Goal: Find contact information: Find contact information

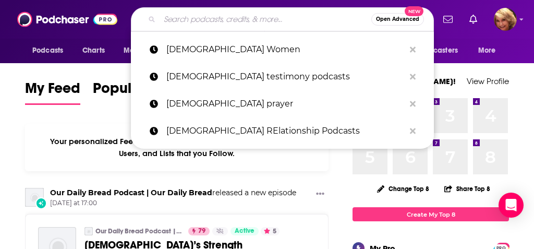
click at [172, 20] on input "Search podcasts, credits, & more..." at bounding box center [266, 19] width 212 height 17
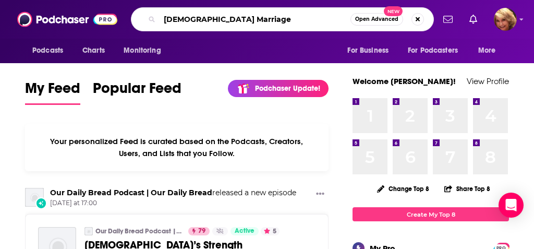
type input "[DEMOGRAPHIC_DATA] Marriage"
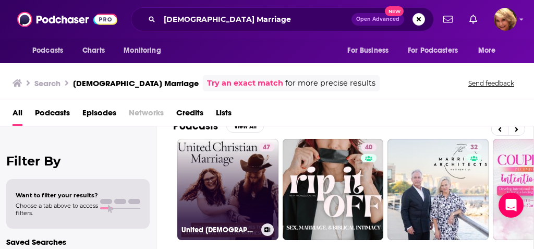
scroll to position [20, 0]
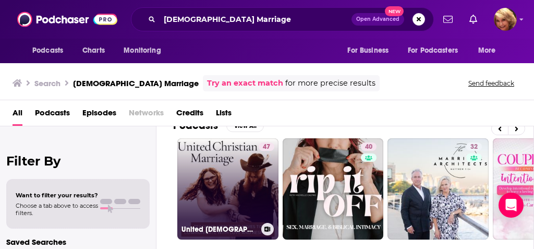
click at [211, 173] on link "47 United [DEMOGRAPHIC_DATA] Marriage | Marriage Communication, Connection, Lon…" at bounding box center [227, 188] width 101 height 101
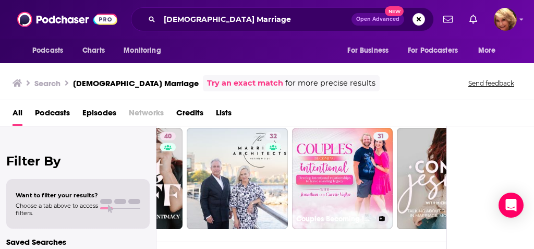
scroll to position [30, 87]
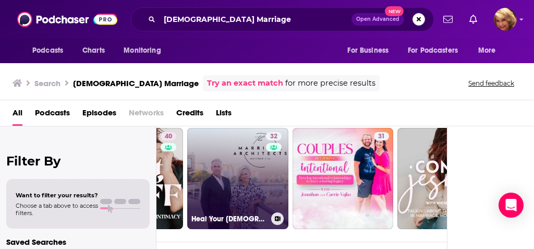
click at [240, 188] on link "32 Heal Your [DEMOGRAPHIC_DATA] Marriage" at bounding box center [237, 178] width 101 height 101
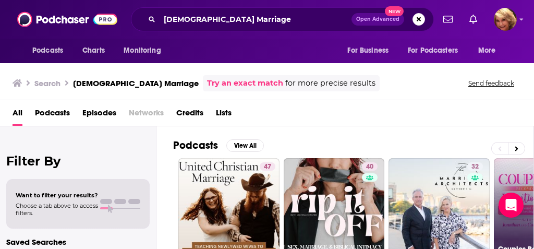
click at [511, 176] on link "31 Couples Becoming Intentional | [DEMOGRAPHIC_DATA] Marriage, Communication, Y…" at bounding box center [544, 208] width 101 height 101
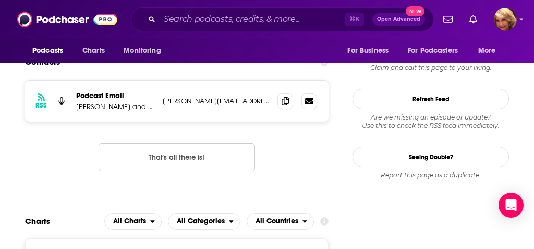
scroll to position [869, 0]
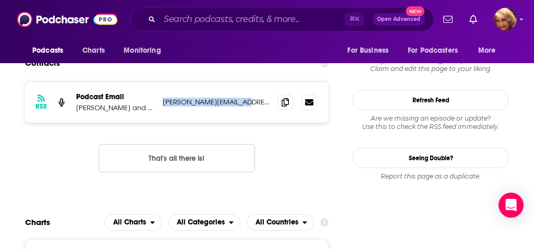
drag, startPoint x: 250, startPoint y: 87, endPoint x: 238, endPoint y: 90, distance: 11.9
click at [238, 90] on div "RSS Podcast Email [PERSON_NAME] and [PERSON_NAME] | Pre-Marital Counselor & Lif…" at bounding box center [177, 102] width 304 height 41
copy p "[PERSON_NAME][EMAIL_ADDRESS][DOMAIN_NAME]"
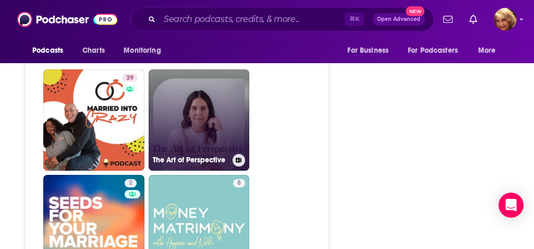
scroll to position [2230, 0]
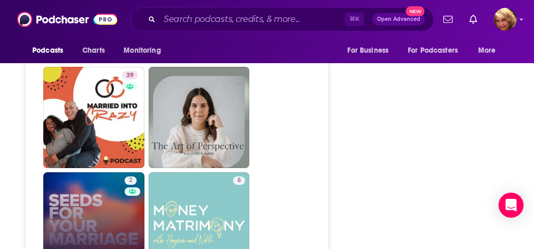
click at [87, 172] on link "2 Seeds For Your Marriage" at bounding box center [93, 222] width 101 height 101
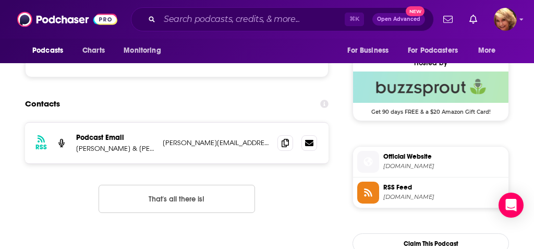
scroll to position [752, 4]
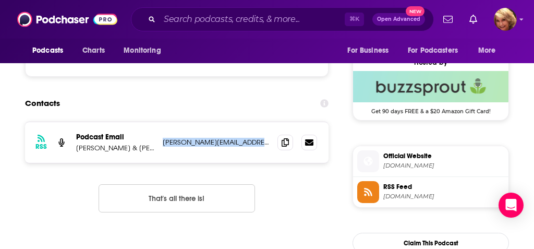
drag, startPoint x: 263, startPoint y: 142, endPoint x: 159, endPoint y: 143, distance: 104.8
click at [163, 143] on p "[PERSON_NAME][EMAIL_ADDRESS][PERSON_NAME][DOMAIN_NAME]" at bounding box center [216, 142] width 106 height 9
copy p "[PERSON_NAME][EMAIL_ADDRESS][PERSON_NAME][DOMAIN_NAME]"
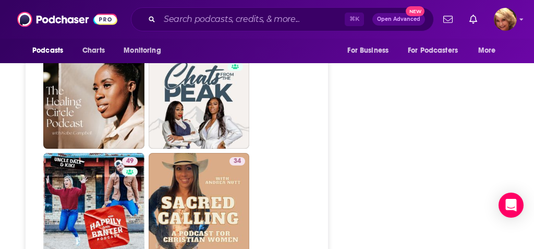
scroll to position [1644, 8]
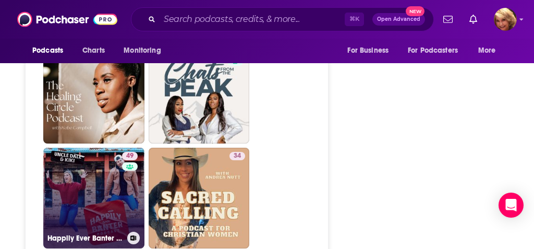
click at [74, 159] on link "49 Happily Ever Banter Podcast - w/Uncle [PERSON_NAME] & [PERSON_NAME]" at bounding box center [93, 198] width 101 height 101
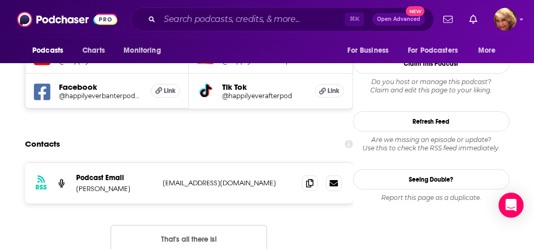
scroll to position [982, 0]
drag, startPoint x: 158, startPoint y: 106, endPoint x: 285, endPoint y: 110, distance: 127.3
click at [285, 162] on div "RSS Podcast Email [PERSON_NAME] [EMAIL_ADDRESS][DOMAIN_NAME] [EMAIL_ADDRESS][DO…" at bounding box center [189, 182] width 328 height 41
click at [285, 178] on p "[EMAIL_ADDRESS][DOMAIN_NAME]" at bounding box center [228, 182] width 131 height 9
drag, startPoint x: 163, startPoint y: 103, endPoint x: 297, endPoint y: 107, distance: 134.1
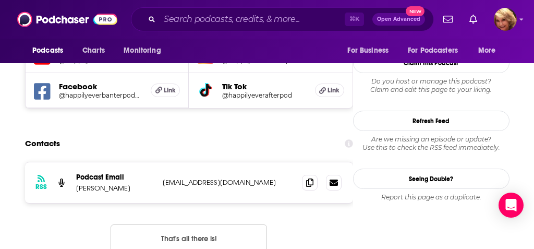
click at [297, 162] on div "RSS Podcast Email [PERSON_NAME] [EMAIL_ADDRESS][DOMAIN_NAME] [EMAIL_ADDRESS][DO…" at bounding box center [189, 182] width 328 height 41
copy p "[EMAIL_ADDRESS][DOMAIN_NAME]"
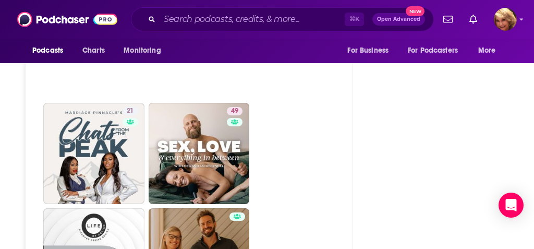
scroll to position [2031, 0]
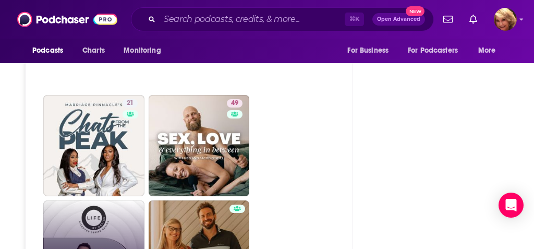
click at [101, 200] on link "Life by Design" at bounding box center [93, 250] width 101 height 101
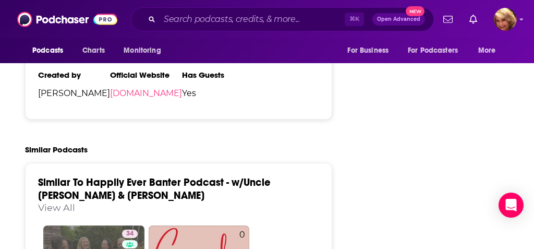
scroll to position [1772, 0]
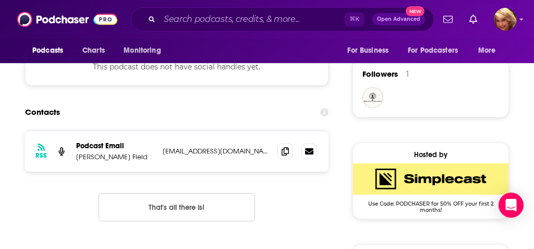
scroll to position [746, 0]
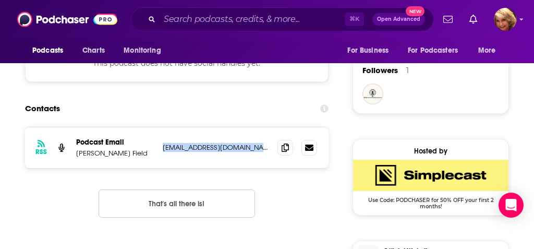
drag, startPoint x: 160, startPoint y: 148, endPoint x: 267, endPoint y: 158, distance: 107.3
click at [267, 158] on div "RSS Podcast Email [PERSON_NAME] Field [EMAIL_ADDRESS][DOMAIN_NAME] [EMAIL_ADDRE…" at bounding box center [177, 147] width 304 height 41
copy p "[EMAIL_ADDRESS][DOMAIN_NAME]"
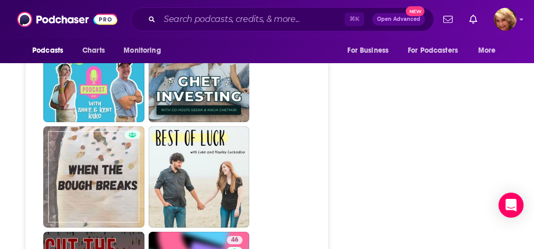
scroll to position [2184, 0]
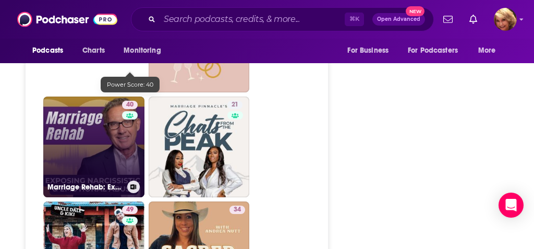
scroll to position [1696, 0]
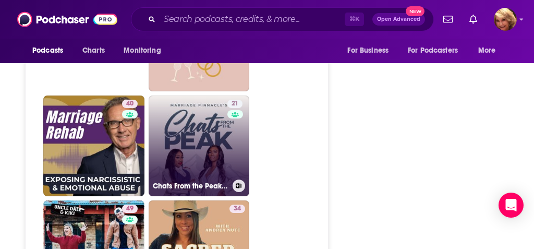
click at [188, 115] on link "21 Chats From the Peak: A Marriage Pinnacle Podcast" at bounding box center [199, 145] width 101 height 101
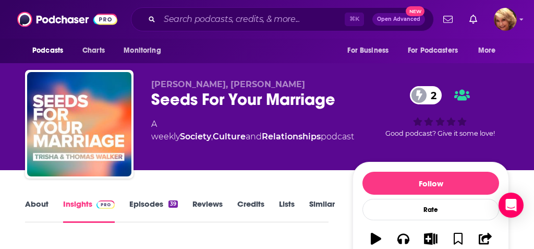
type input "[URL][DOMAIN_NAME]"
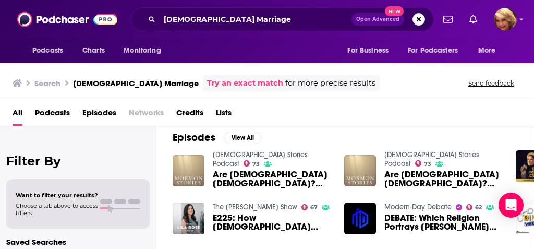
scroll to position [149, 1]
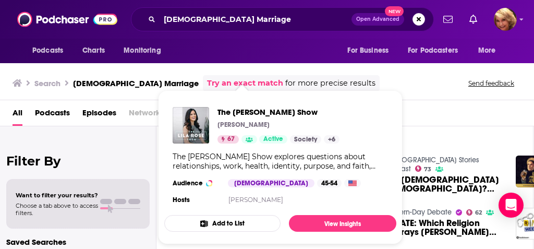
click at [261, 212] on div "The [PERSON_NAME] Show [PERSON_NAME] 67 Active Categories Society Culture Philo…" at bounding box center [280, 157] width 232 height 116
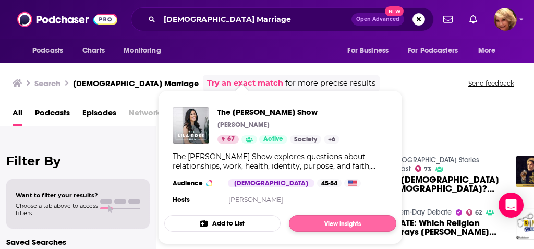
click at [337, 225] on link "View Insights" at bounding box center [342, 223] width 107 height 17
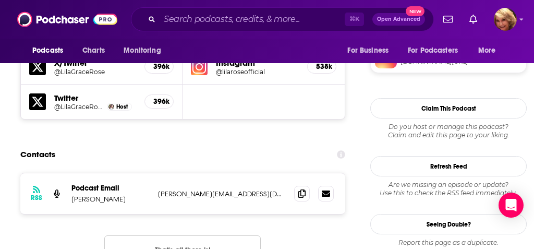
scroll to position [937, 5]
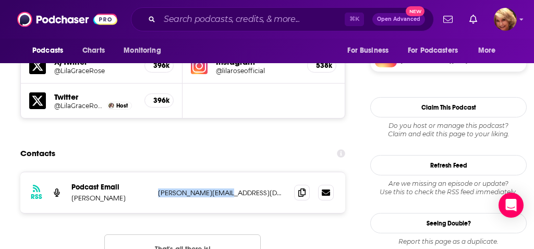
drag, startPoint x: 232, startPoint y: 127, endPoint x: 156, endPoint y: 129, distance: 76.2
click at [156, 172] on div "RSS Podcast Email [PERSON_NAME] [PERSON_NAME][EMAIL_ADDRESS][DOMAIN_NAME] [PERS…" at bounding box center [182, 192] width 325 height 41
copy p "[PERSON_NAME][EMAIL_ADDRESS][DOMAIN_NAME]"
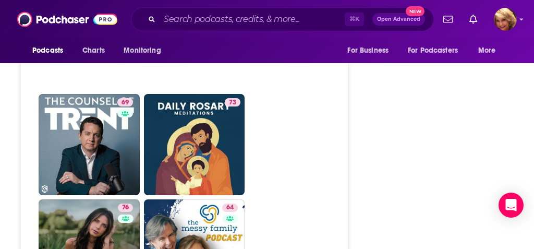
scroll to position [2971, 5]
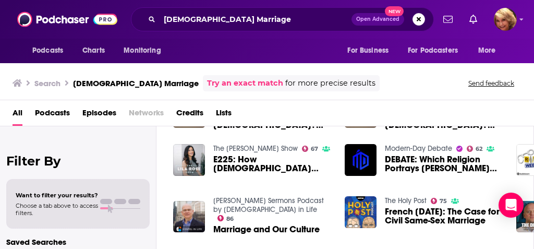
scroll to position [208, 0]
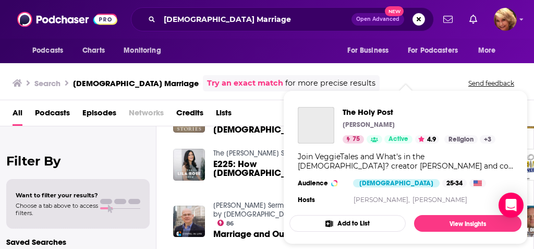
click at [417, 203] on link "[PERSON_NAME]" at bounding box center [440, 200] width 55 height 8
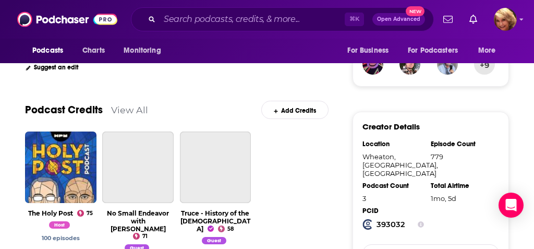
scroll to position [301, 0]
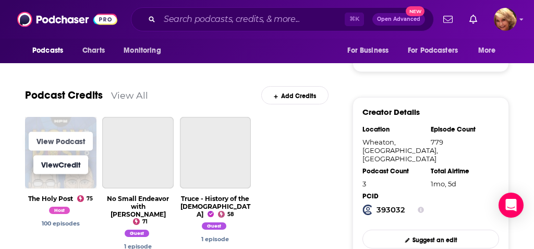
click at [73, 161] on link "View Credit" at bounding box center [60, 164] width 55 height 19
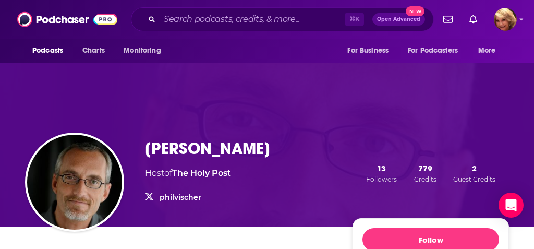
click at [73, 161] on img "Phil Vischer" at bounding box center [74, 182] width 95 height 95
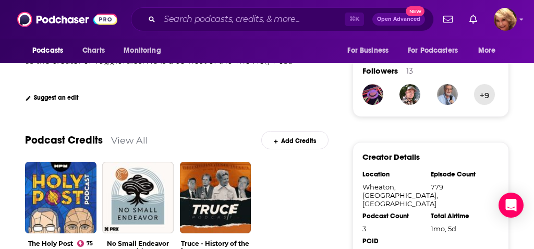
scroll to position [275, 0]
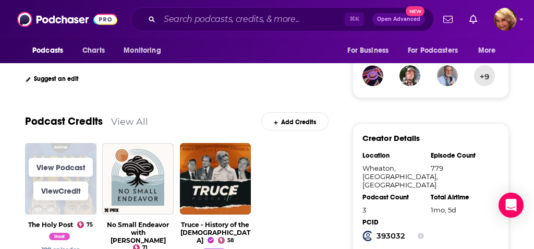
click at [65, 181] on span "View Credit" at bounding box center [60, 190] width 71 height 23
click at [64, 192] on link "View Credit" at bounding box center [60, 190] width 55 height 19
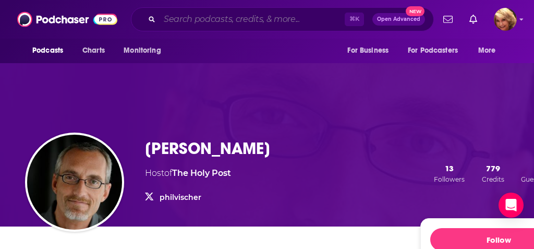
click at [166, 19] on input "Search podcasts, credits, & more..." at bounding box center [252, 19] width 185 height 17
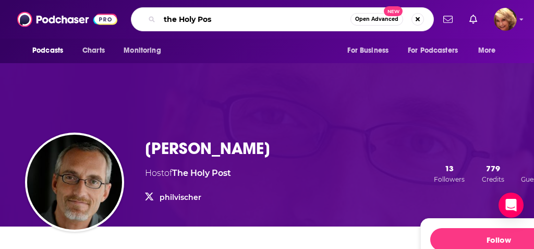
type input "the Holy Post"
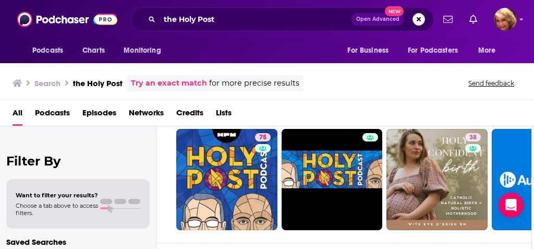
scroll to position [18, 2]
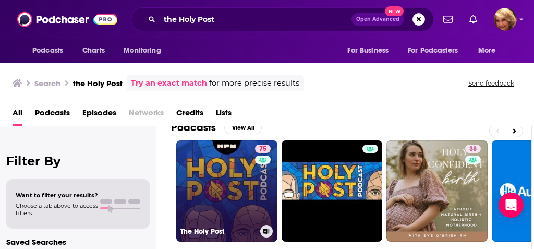
click at [230, 178] on link "75 The Holy Post" at bounding box center [226, 190] width 101 height 101
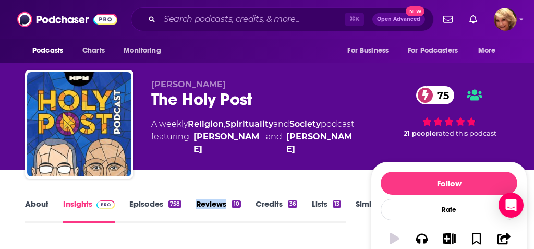
click at [72, 206] on link "Insights" at bounding box center [89, 211] width 52 height 24
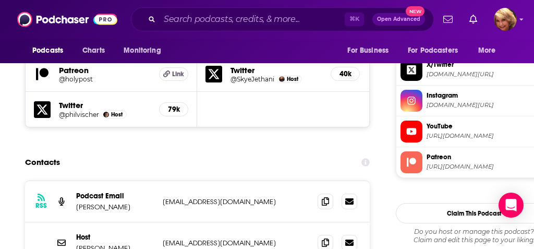
scroll to position [1022, 0]
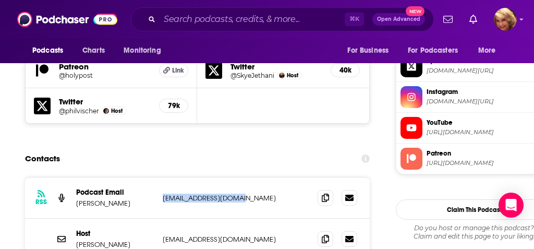
drag, startPoint x: 243, startPoint y: 125, endPoint x: 162, endPoint y: 123, distance: 81.4
click at [162, 177] on div "RSS Podcast Email [PERSON_NAME] [EMAIL_ADDRESS][DOMAIN_NAME] [EMAIL_ADDRESS][DO…" at bounding box center [197, 197] width 345 height 41
copy p "[EMAIL_ADDRESS][DOMAIN_NAME]"
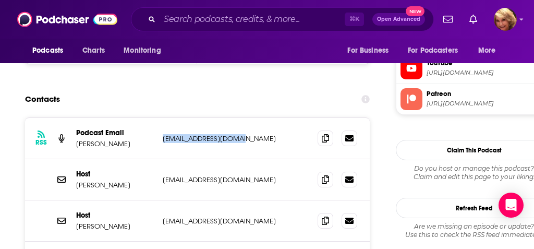
scroll to position [1084, 0]
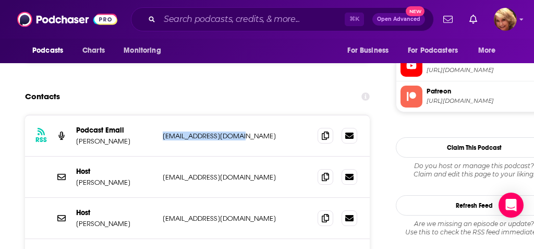
drag, startPoint x: 262, startPoint y: 144, endPoint x: 162, endPoint y: 144, distance: 100.1
click at [162, 198] on div "Host [PERSON_NAME] [PERSON_NAME][EMAIL_ADDRESS][PERSON_NAME][DOMAIN_NAME] [DOMA…" at bounding box center [197, 218] width 345 height 41
copy p "[EMAIL_ADDRESS][DOMAIN_NAME]"
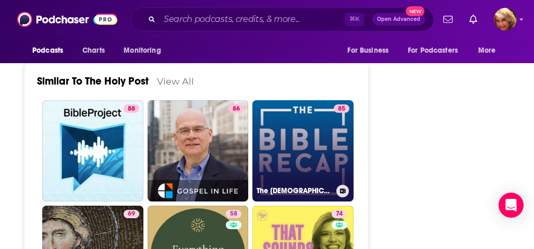
scroll to position [2458, 1]
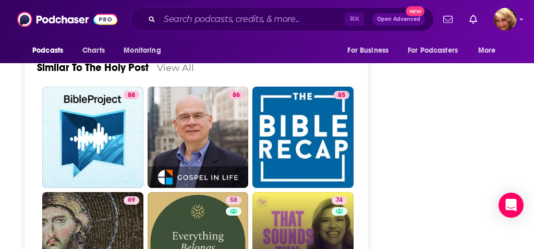
click at [286, 192] on link "74 That Sounds Fun with [PERSON_NAME]" at bounding box center [302, 242] width 101 height 101
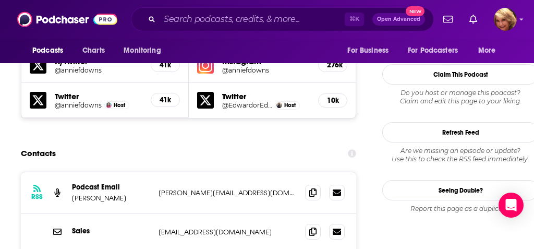
scroll to position [968, 4]
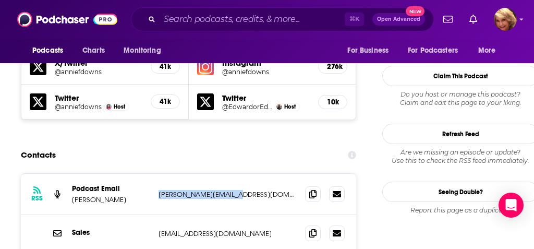
drag, startPoint x: 250, startPoint y: 108, endPoint x: 157, endPoint y: 109, distance: 93.4
click at [157, 174] on div "RSS Podcast Email [PERSON_NAME] Downs [EMAIL_ADDRESS][DOMAIN_NAME] [PERSON_NAME…" at bounding box center [188, 194] width 335 height 41
copy p "[PERSON_NAME][EMAIL_ADDRESS][DOMAIN_NAME]"
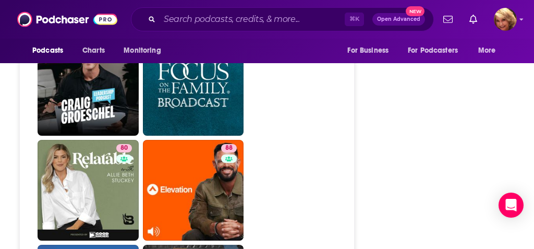
scroll to position [2849, 6]
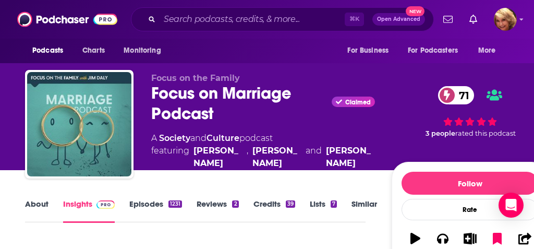
click at [285, 149] on div "A Society and Culture podcast featuring [PERSON_NAME] , [PERSON_NAME] and [PERS…" at bounding box center [263, 151] width 224 height 38
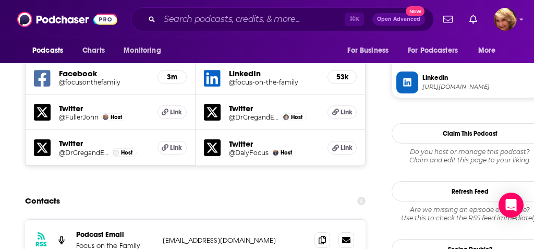
scroll to position [973, 0]
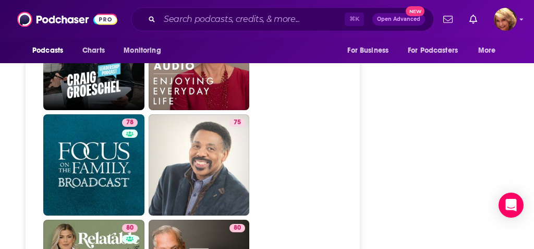
scroll to position [2980, 0]
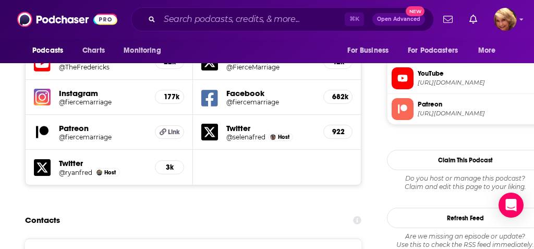
scroll to position [992, 0]
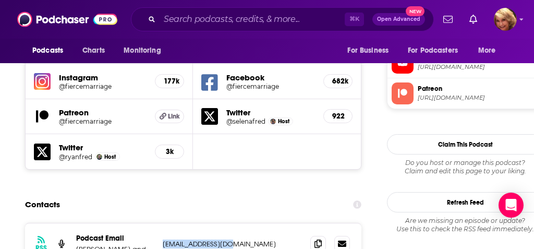
drag, startPoint x: 233, startPoint y: 167, endPoint x: 162, endPoint y: 168, distance: 70.9
click at [162, 223] on div "RSS Podcast Email [PERSON_NAME] and [PERSON_NAME] [PERSON_NAME][EMAIL_ADDRESS][…" at bounding box center [193, 243] width 336 height 41
copy p "[EMAIL_ADDRESS][DOMAIN_NAME]"
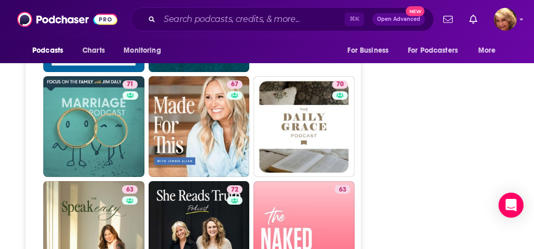
scroll to position [2559, 0]
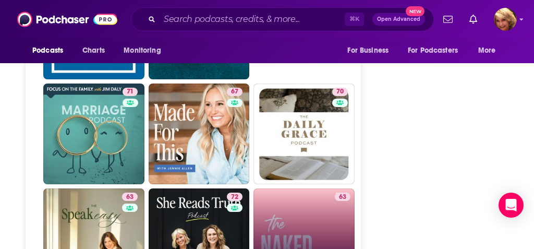
click at [289, 188] on link "63 The Naked Marriage with [PERSON_NAME] & [PERSON_NAME]" at bounding box center [303, 238] width 101 height 101
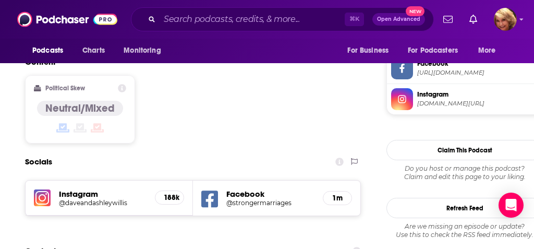
scroll to position [906, 0]
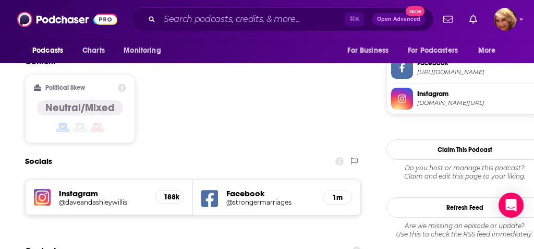
drag, startPoint x: 281, startPoint y: 198, endPoint x: 161, endPoint y: 197, distance: 119.4
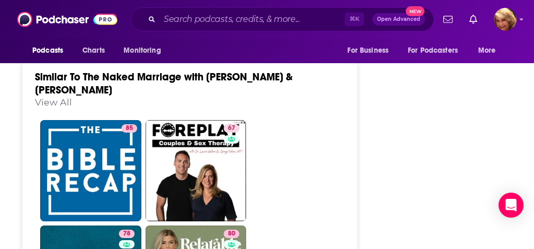
scroll to position [2244, 4]
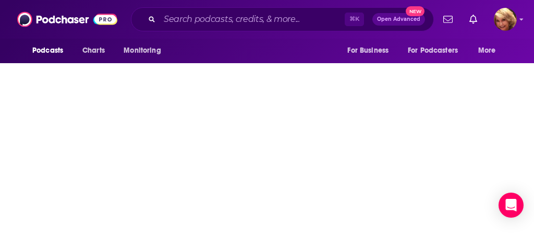
type input "[URL][DOMAIN_NAME]"
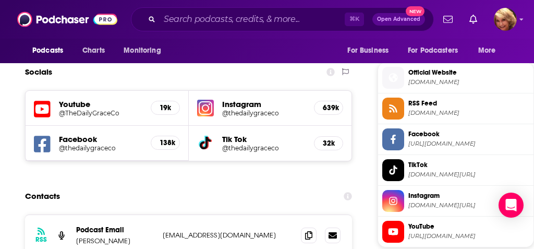
scroll to position [920, 0]
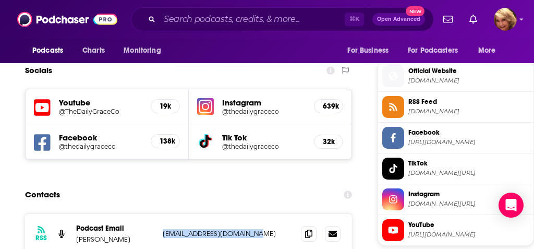
drag, startPoint x: 263, startPoint y: 166, endPoint x: 162, endPoint y: 166, distance: 101.7
click at [161, 213] on div "RSS Podcast Email [PERSON_NAME] [EMAIL_ADDRESS][DOMAIN_NAME] [EMAIL_ADDRESS][DO…" at bounding box center [188, 233] width 327 height 41
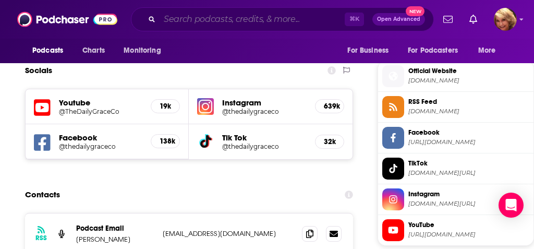
click at [172, 17] on input "Search podcasts, credits, & more..." at bounding box center [252, 19] width 185 height 17
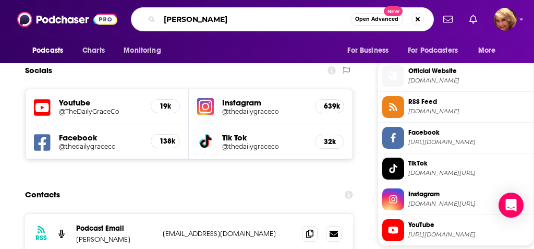
type input "[PERSON_NAME]"
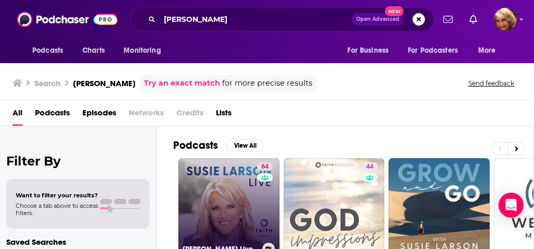
click at [234, 200] on link "64 [PERSON_NAME] Live" at bounding box center [228, 208] width 101 height 101
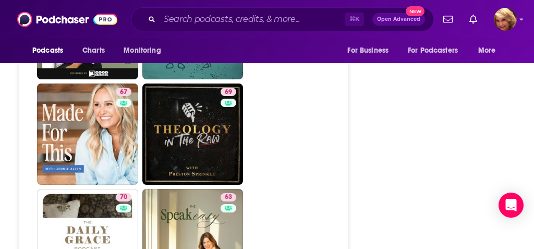
scroll to position [2438, 6]
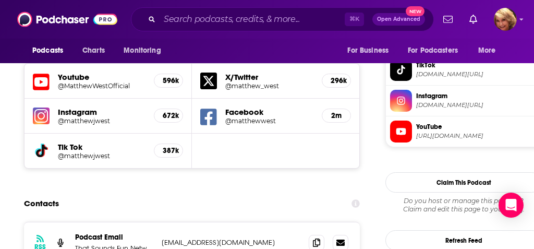
scroll to position [963, 1]
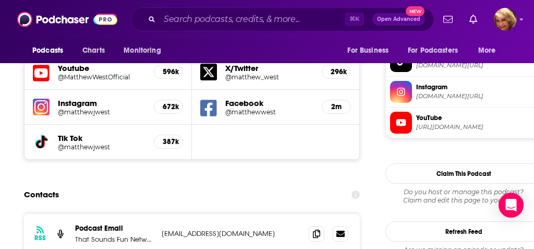
drag, startPoint x: 276, startPoint y: 156, endPoint x: 172, endPoint y: 153, distance: 104.4
click at [172, 213] on div "RSS Podcast Email That Sounds Fun Network [EMAIL_ADDRESS][DOMAIN_NAME] [EMAIL_A…" at bounding box center [192, 233] width 336 height 41
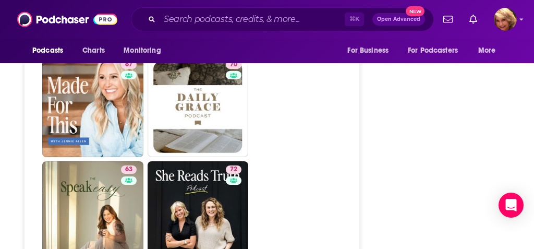
scroll to position [2471, 1]
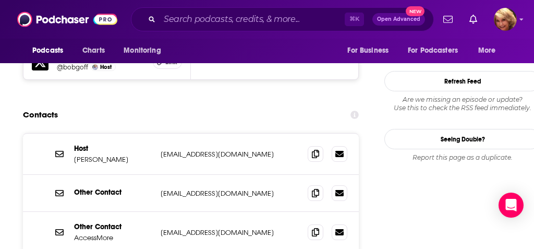
scroll to position [1090, 2]
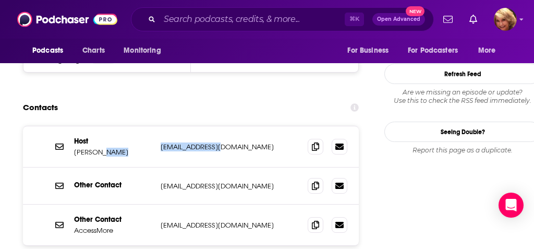
drag, startPoint x: 226, startPoint y: 86, endPoint x: 151, endPoint y: 91, distance: 75.3
click at [0, 0] on div "Host [PERSON_NAME] [EMAIL_ADDRESS][DOMAIN_NAME] [EMAIL_ADDRESS][DOMAIN_NAME]" at bounding box center [0, 0] width 0 height 0
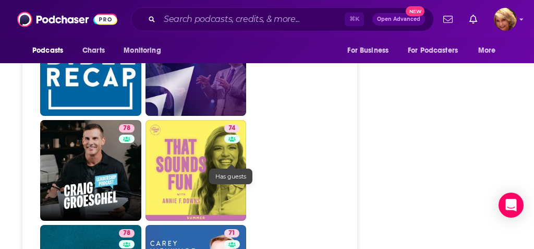
scroll to position [2193, 4]
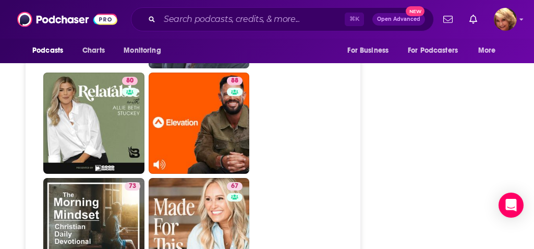
scroll to position [2349, 0]
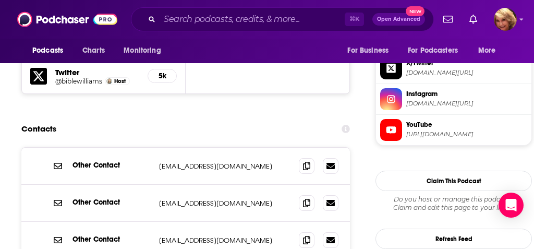
scroll to position [1009, 4]
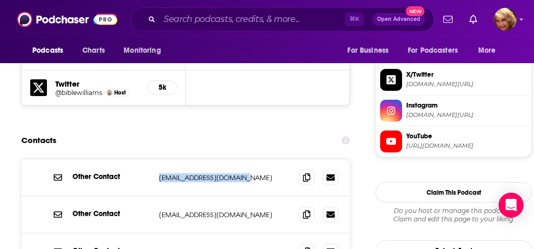
click at [242, 173] on p "[EMAIL_ADDRESS][DOMAIN_NAME]" at bounding box center [224, 177] width 131 height 9
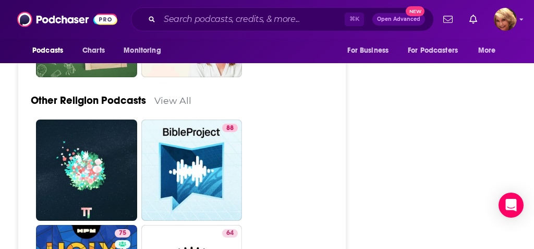
scroll to position [3726, 7]
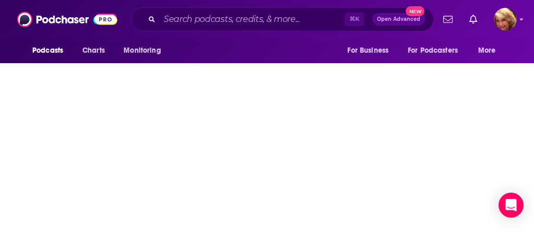
type input "[URL][DOMAIN_NAME]"
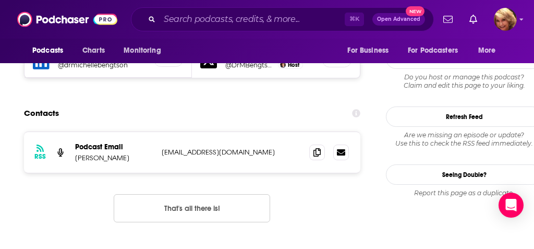
scroll to position [955, 1]
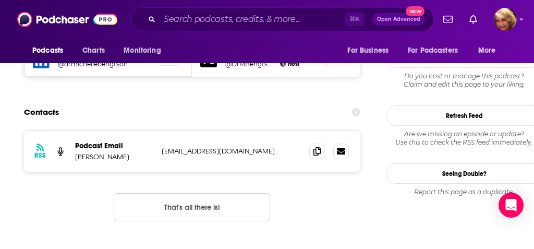
drag, startPoint x: 160, startPoint y: 101, endPoint x: 286, endPoint y: 102, distance: 125.7
click at [286, 131] on div "RSS Podcast Email [PERSON_NAME] [PERSON_NAME][EMAIL_ADDRESS][DOMAIN_NAME] [EMAI…" at bounding box center [192, 151] width 336 height 41
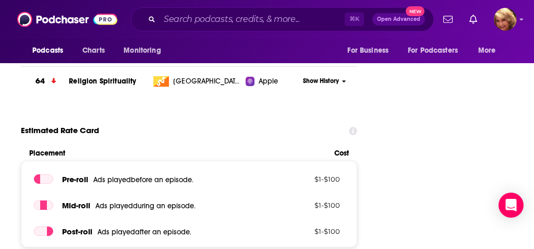
scroll to position [1201, 4]
